Goal: Communication & Community: Answer question/provide support

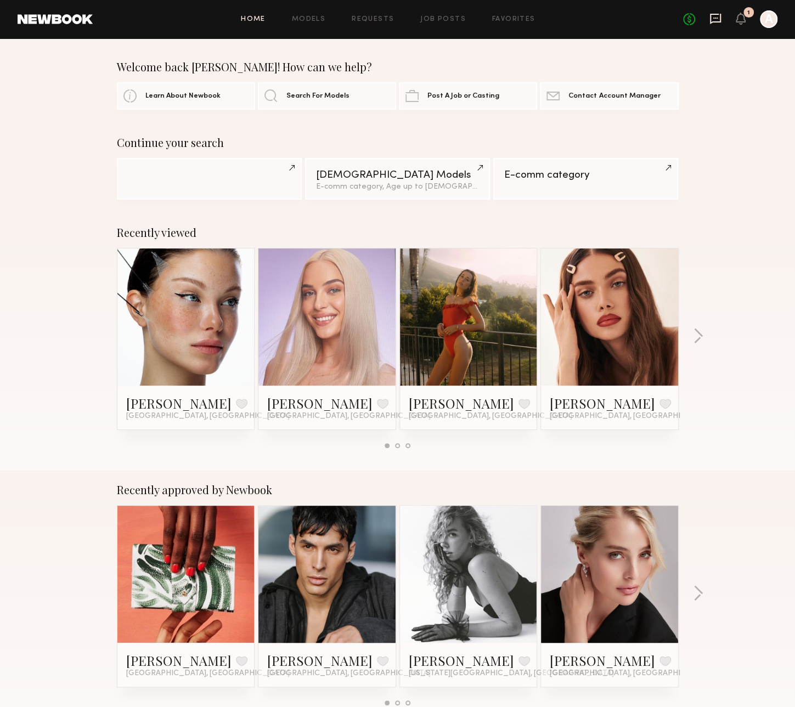
click at [720, 17] on icon at bounding box center [715, 19] width 11 height 10
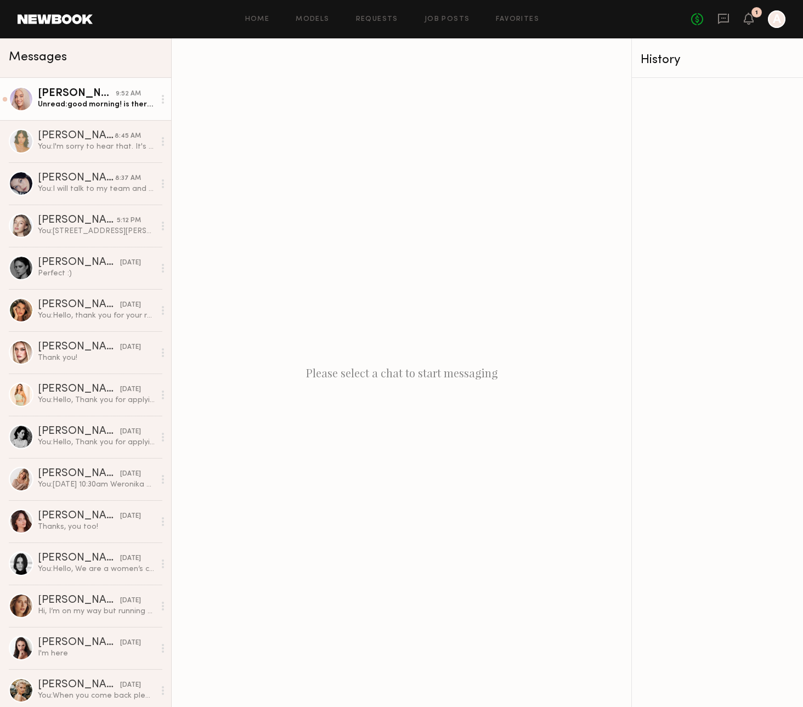
drag, startPoint x: 53, startPoint y: 104, endPoint x: 84, endPoint y: 105, distance: 31.3
click at [53, 104] on div "Unread: good morning! is there any chance i can come at 12pm [DATE]? unfortunat…" at bounding box center [96, 104] width 117 height 10
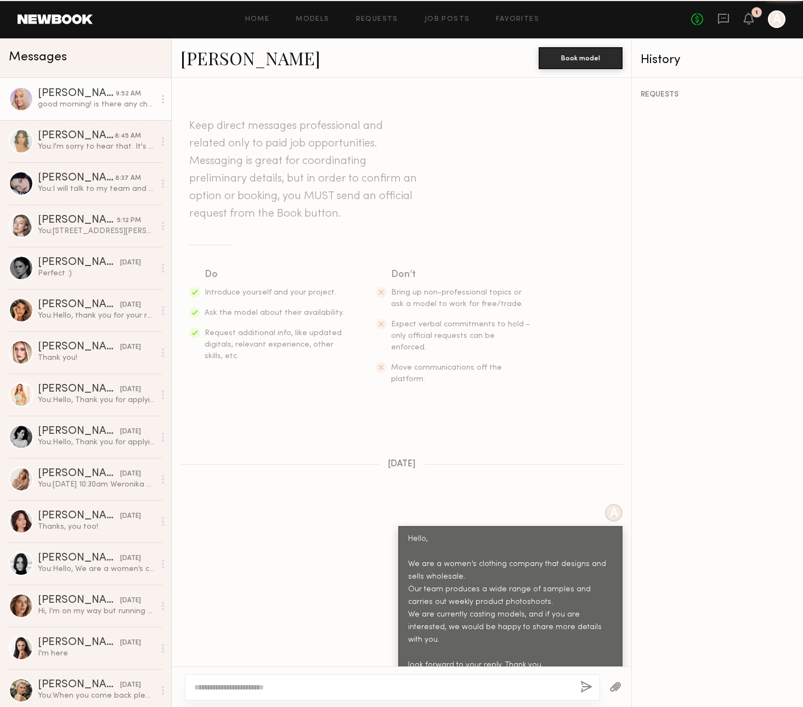
scroll to position [629, 0]
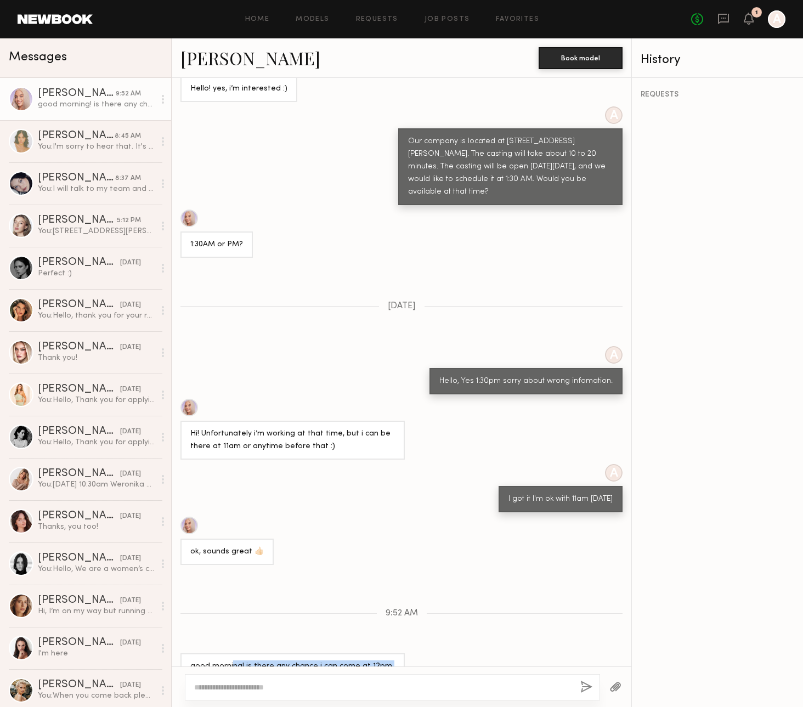
drag, startPoint x: 232, startPoint y: 634, endPoint x: 377, endPoint y: 648, distance: 146.1
click at [377, 660] on div "good morning! is there any chance i can come at 12pm [DATE]? unfortunately i ha…" at bounding box center [292, 679] width 205 height 38
click at [376, 660] on div "good morning! is there any chance i can come at 12pm [DATE]? unfortunately i ha…" at bounding box center [292, 679] width 205 height 38
drag, startPoint x: 320, startPoint y: 634, endPoint x: 406, endPoint y: 645, distance: 87.4
click at [406, 653] on div "good morning! is there any chance i can come at 12pm [DATE]? unfortunately i ha…" at bounding box center [402, 679] width 460 height 52
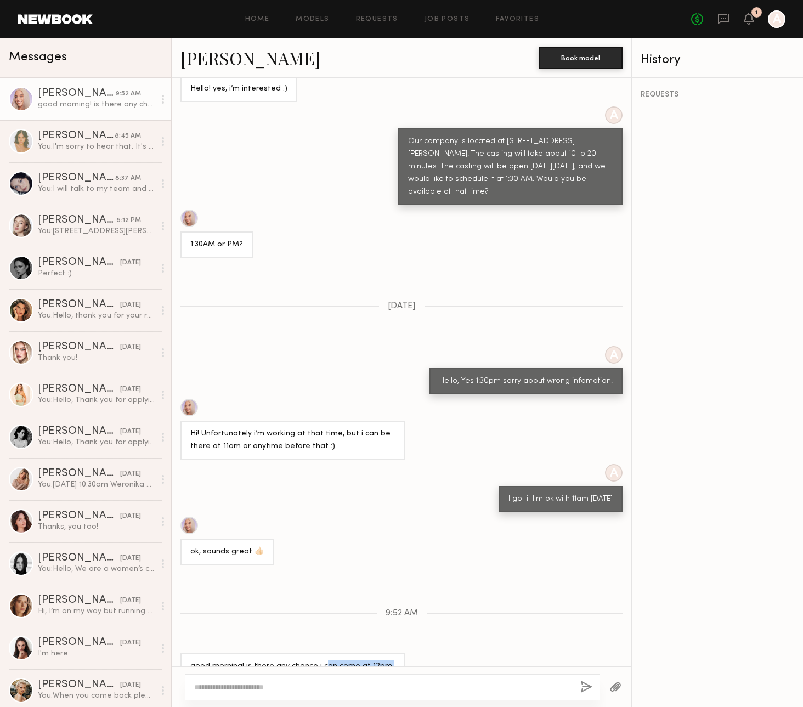
click at [390, 660] on div "good morning! is there any chance i can come at 12pm [DATE]? unfortunately i ha…" at bounding box center [292, 679] width 205 height 38
click at [368, 660] on div "good morning! is there any chance i can come at 12pm [DATE]? unfortunately i ha…" at bounding box center [292, 679] width 205 height 38
drag, startPoint x: 239, startPoint y: 645, endPoint x: 326, endPoint y: 655, distance: 87.8
click at [325, 660] on div "good morning! is there any chance i can come at 12pm [DATE]? unfortunately i ha…" at bounding box center [292, 679] width 205 height 38
click at [348, 660] on div "good morning! is there any chance i can come at 12pm [DATE]? unfortunately i ha…" at bounding box center [292, 679] width 205 height 38
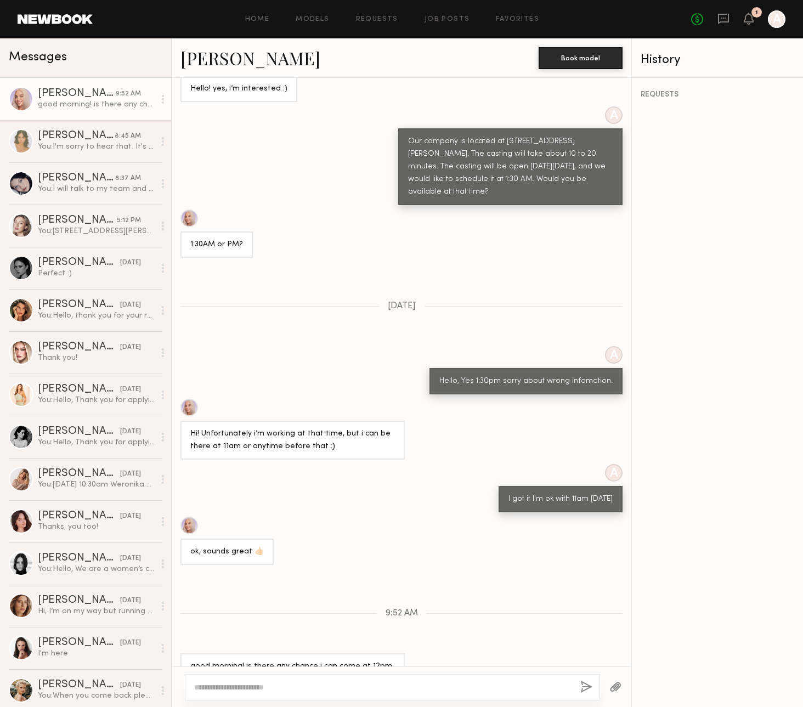
click at [284, 683] on textarea at bounding box center [382, 687] width 377 height 11
type textarea "*"
type textarea "**********"
click at [581, 691] on button "button" at bounding box center [587, 688] width 12 height 14
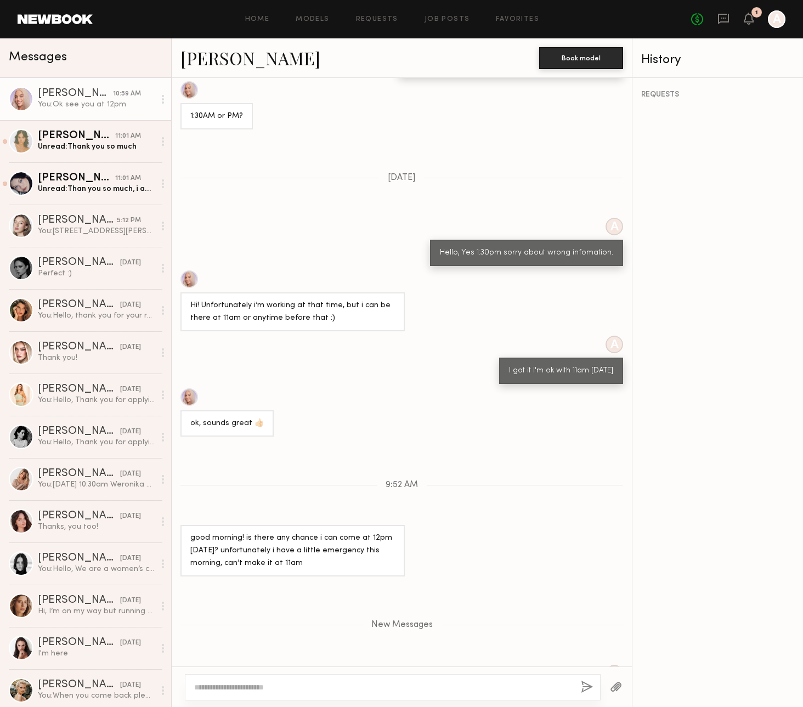
scroll to position [862, 0]
